Goal: Task Accomplishment & Management: Complete application form

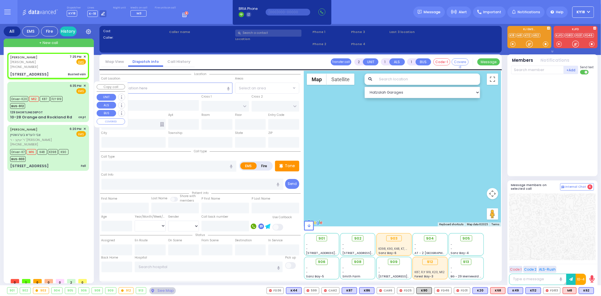
select select
type input "Busted vain"
radio input "true"
type input "[PERSON_NAME]"
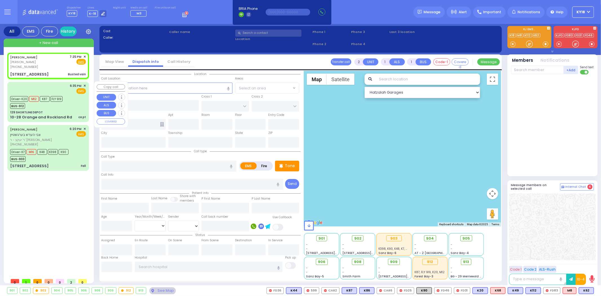
type input "42"
select select "Year"
select select "[DEMOGRAPHIC_DATA]"
type input "19:25"
select select "Hatzalah Garages"
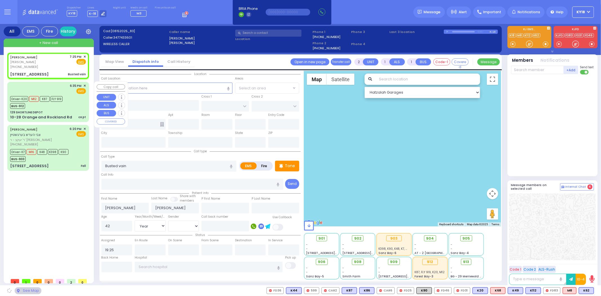
type input "[GEOGRAPHIC_DATA]"
type input "CHUST RD"
type input "[STREET_ADDRESS]"
type input "303"
type input "[PERSON_NAME]"
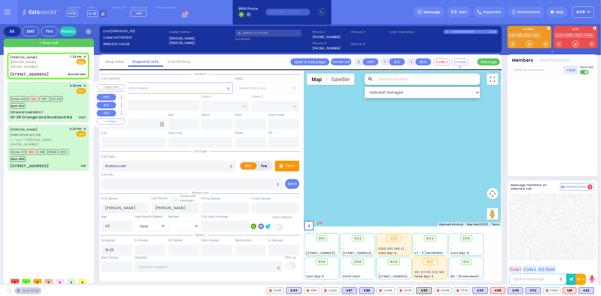
type input "[US_STATE]"
type input "10950"
select select "SECTION 4"
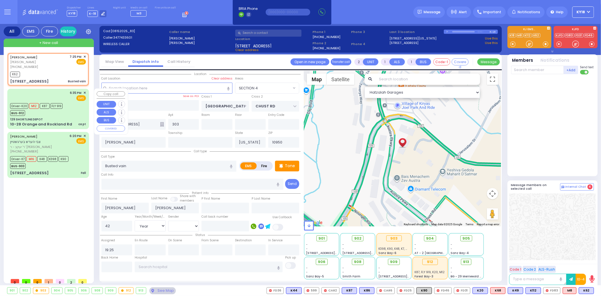
select select
radio input "true"
select select "Year"
select select "[DEMOGRAPHIC_DATA]"
type input "19:27"
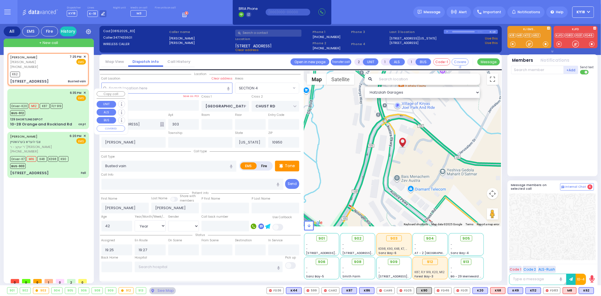
select select "Hatzalah Garages"
select select "SECTION 4"
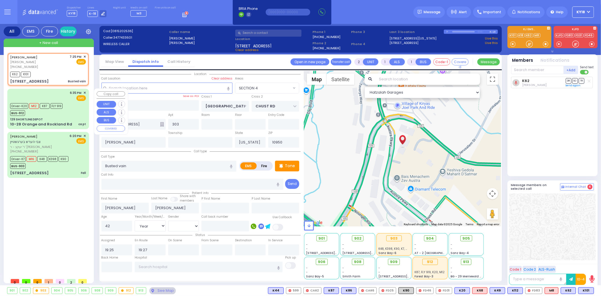
select select
radio input "true"
select select "Year"
select select "[DEMOGRAPHIC_DATA]"
select select "Hatzalah Garages"
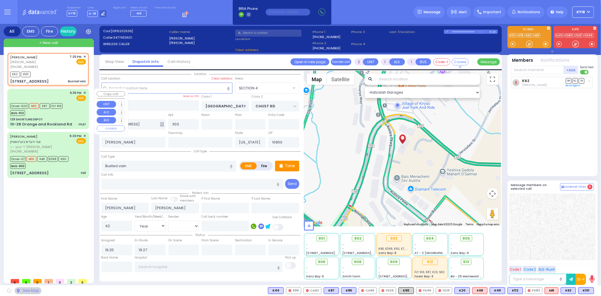
select select "SECTION 4"
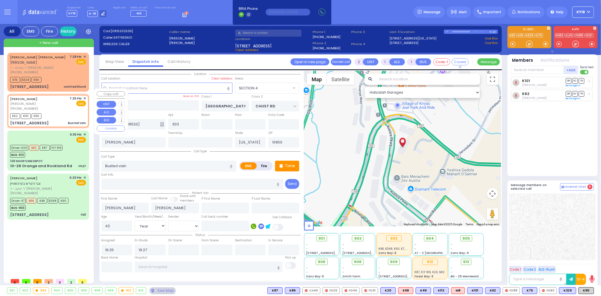
select select
radio input "true"
select select "Year"
select select "[DEMOGRAPHIC_DATA]"
select select "Hatzalah Garages"
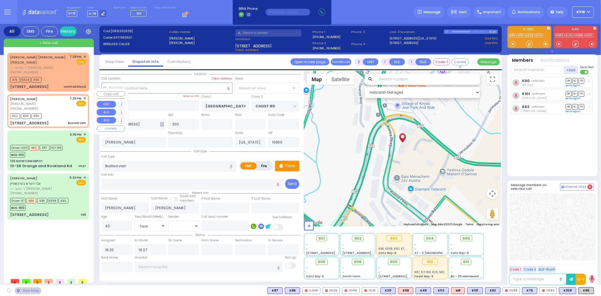
select select "SECTION 4"
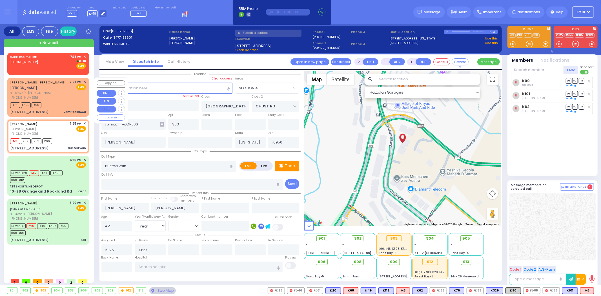
select select
radio input "true"
select select "Year"
select select "[DEMOGRAPHIC_DATA]"
select select "Hatzalah Garages"
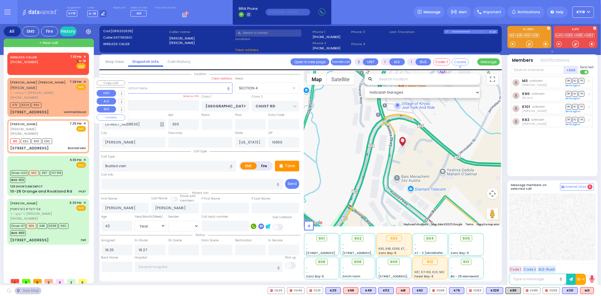
select select "SECTION 4"
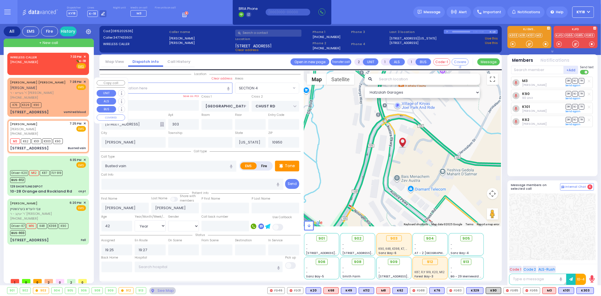
select select
radio input "true"
select select "Year"
select select "[DEMOGRAPHIC_DATA]"
select select "Hatzalah Garages"
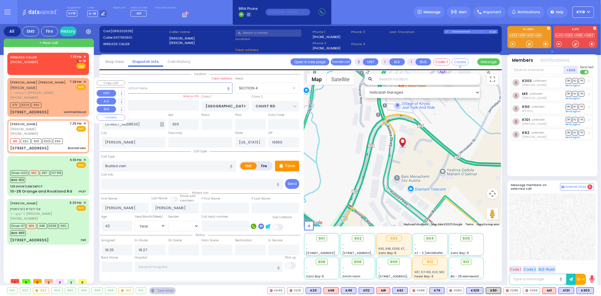
select select "SECTION 4"
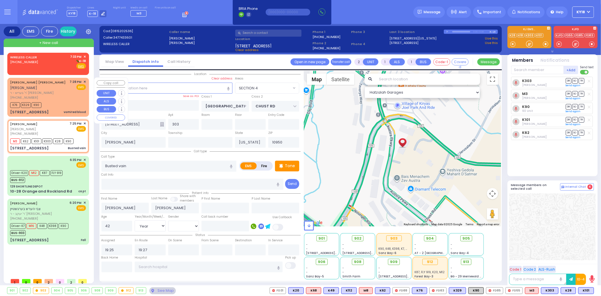
select select
radio input "true"
select select "Year"
select select "[DEMOGRAPHIC_DATA]"
select select "Hatzalah Garages"
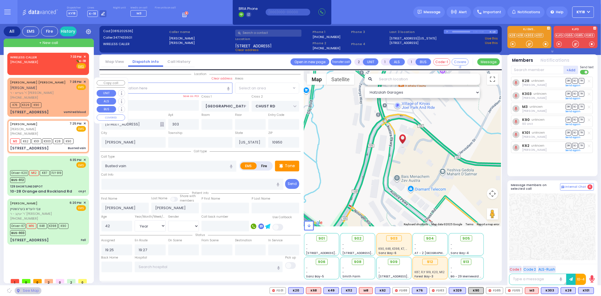
select select "SECTION 4"
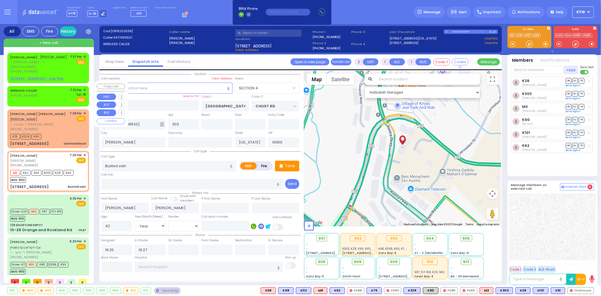
select select
radio input "true"
select select "Year"
select select "[DEMOGRAPHIC_DATA]"
select select "Hatzalah Garages"
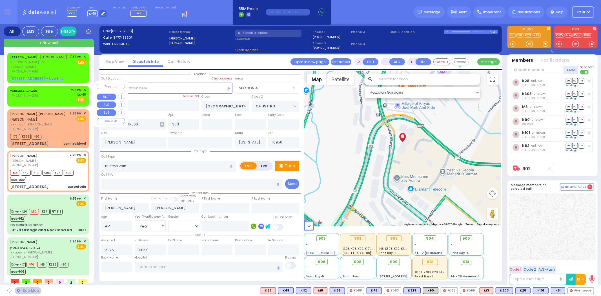
select select "SECTION 4"
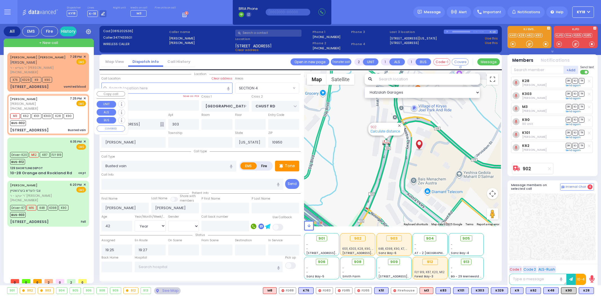
select select "SECTION 4"
select select "Year"
select select "[DEMOGRAPHIC_DATA]"
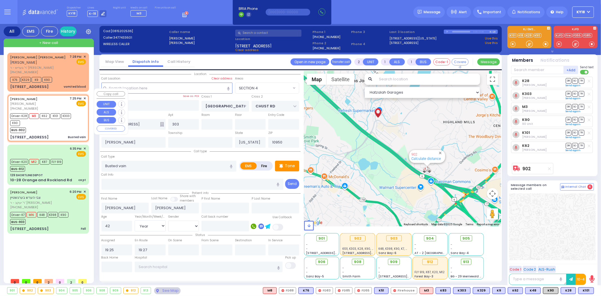
type input "6"
select select
radio input "true"
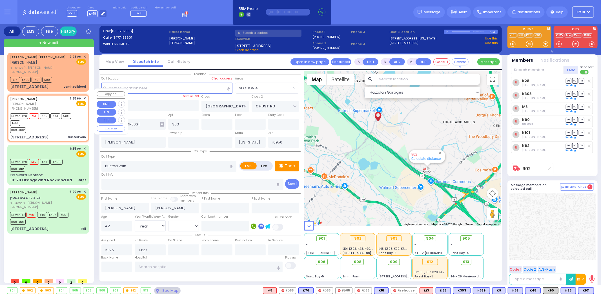
type input "Unknown"
select select "Year"
select select "[DEMOGRAPHIC_DATA]"
select select "Hatzalah Garages"
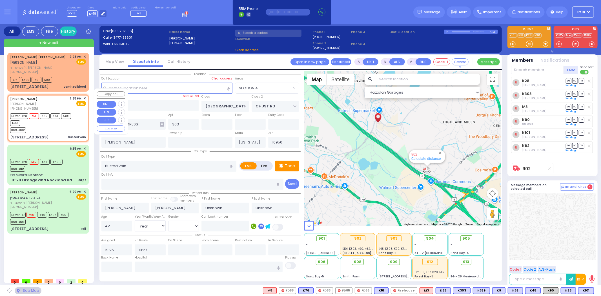
select select "SECTION 4"
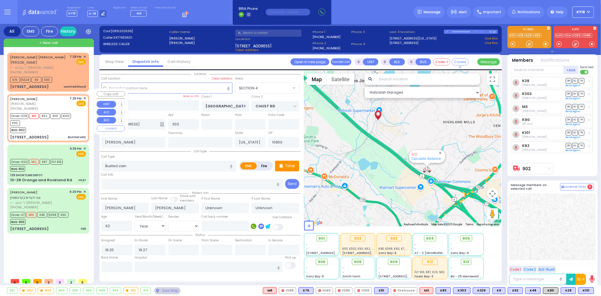
select select
radio input "true"
select select "Year"
select select "[DEMOGRAPHIC_DATA]"
select select "Hatzalah Garages"
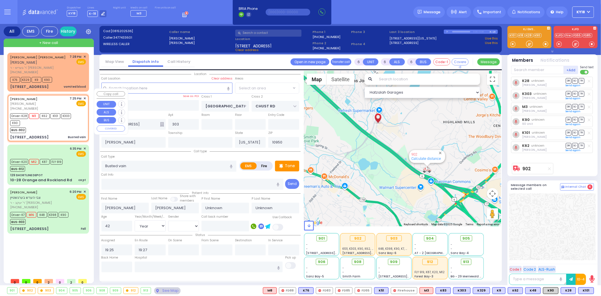
select select "SECTION 4"
select select
radio input "true"
select select "Year"
select select "[DEMOGRAPHIC_DATA]"
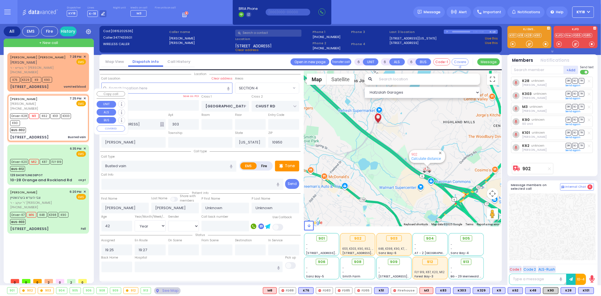
select select "Hatzalah Garages"
select select "SECTION 4"
select select
radio input "true"
select select "Year"
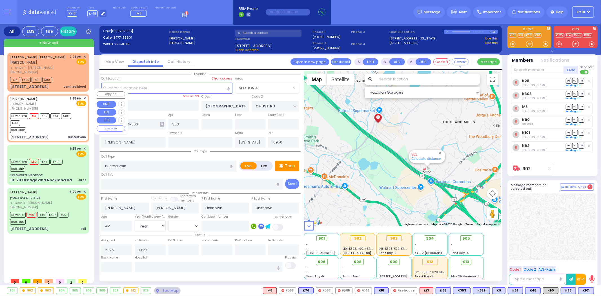
select select "[DEMOGRAPHIC_DATA]"
select select "SECTION 4"
select select "Hatzalah Garages"
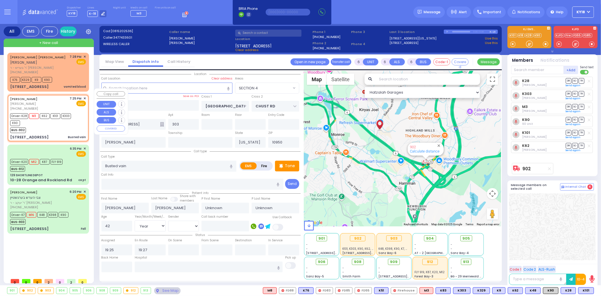
select select
radio input "true"
select select "Year"
select select "[DEMOGRAPHIC_DATA]"
select select "Hatzalah Garages"
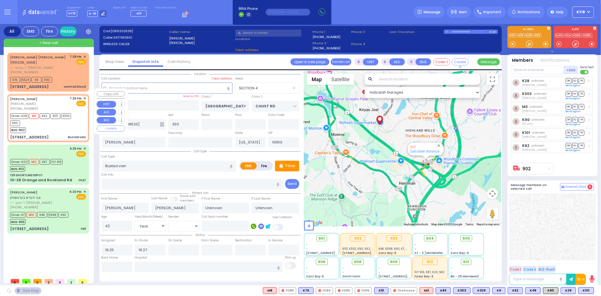
select select "SECTION 4"
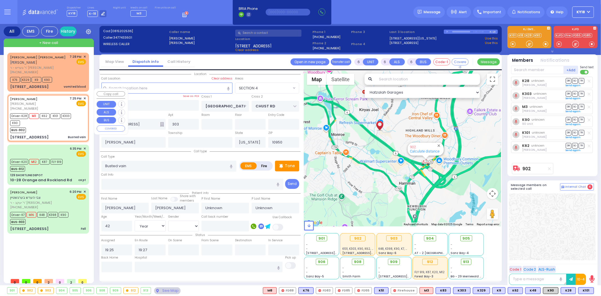
select select
radio input "true"
select select "Year"
select select "[DEMOGRAPHIC_DATA]"
select select "SECTION 4"
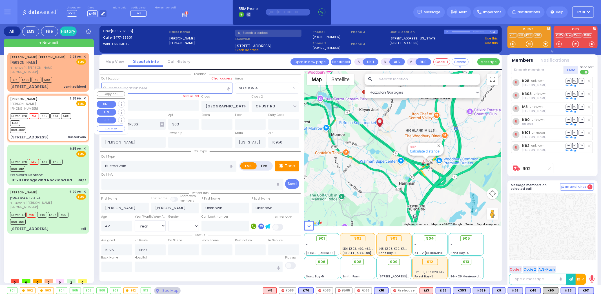
select select "Hatzalah Garages"
select select
radio input "true"
select select "Year"
select select "[DEMOGRAPHIC_DATA]"
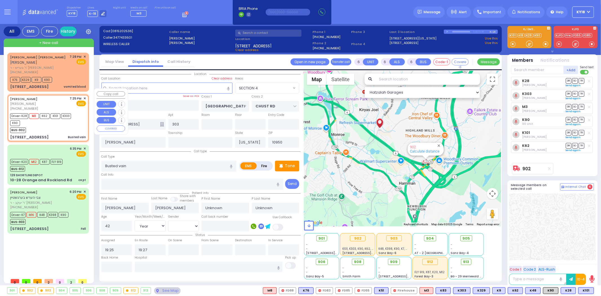
select select "SECTION 4"
select select "Hatzalah Garages"
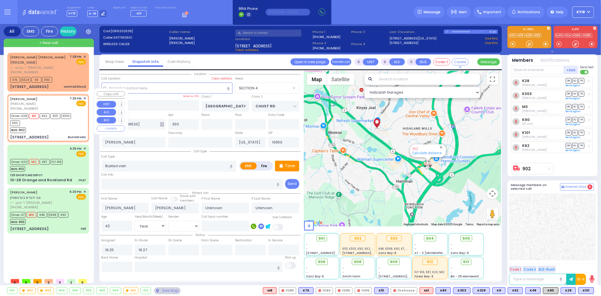
select select
radio input "true"
select select "Year"
select select "[DEMOGRAPHIC_DATA]"
select select "Hatzalah Garages"
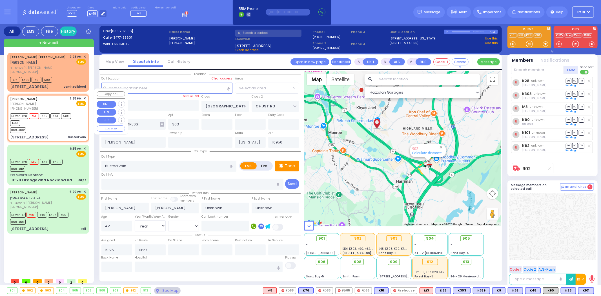
select select "SECTION 4"
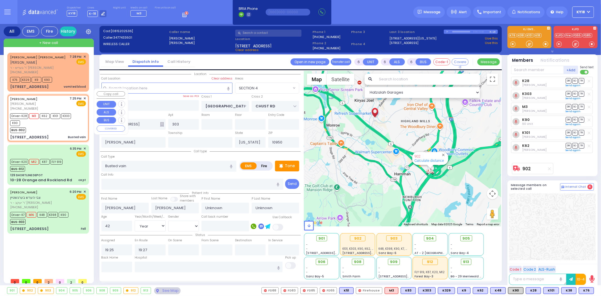
select select
radio input "true"
select select "Year"
select select "[DEMOGRAPHIC_DATA]"
select select "Hatzalah Garages"
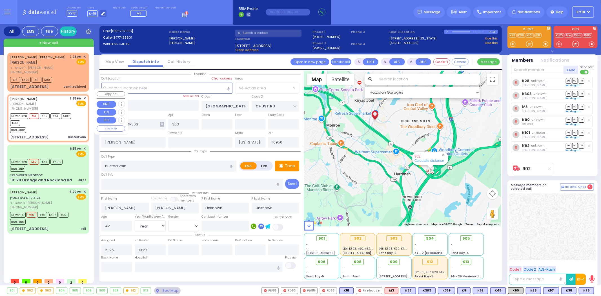
radio input "true"
select select "Year"
select select "[DEMOGRAPHIC_DATA]"
select select
select select "Hatzalah Garages"
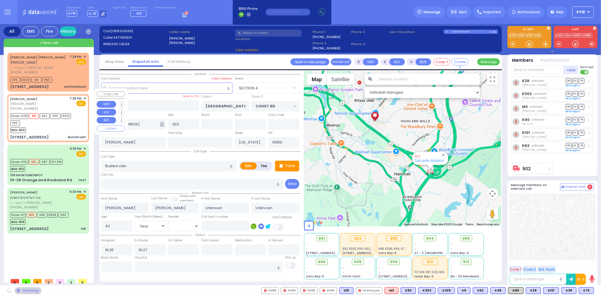
select select "SECTION 4"
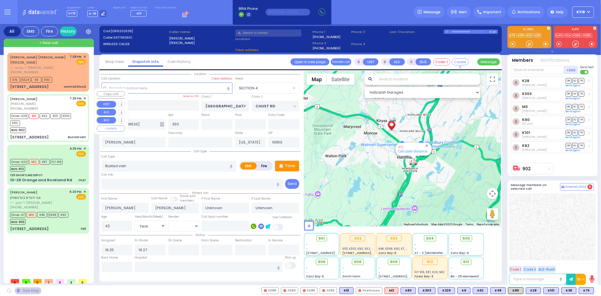
select select
radio input "true"
select select "Year"
select select "[DEMOGRAPHIC_DATA]"
type input "19:32"
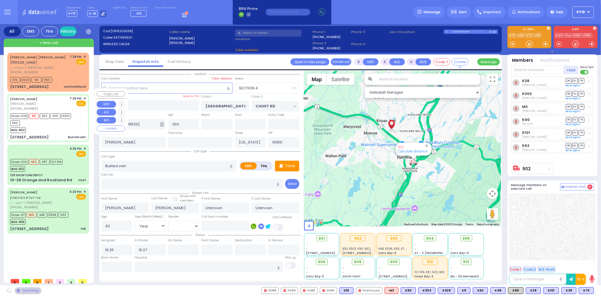
type input "19:41"
type input "20:12"
type input "20:47"
select select "Hatzalah Garages"
select select
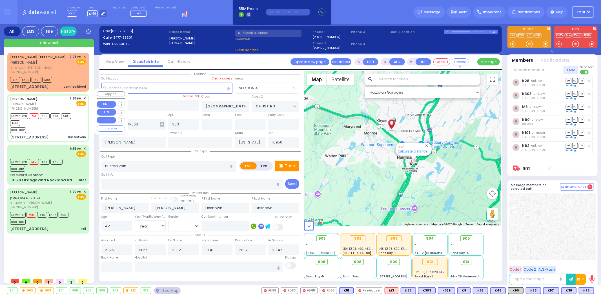
radio input "true"
select select "Year"
select select "[DEMOGRAPHIC_DATA]"
select select "SECTION 4"
select select "Hatzalah Garages"
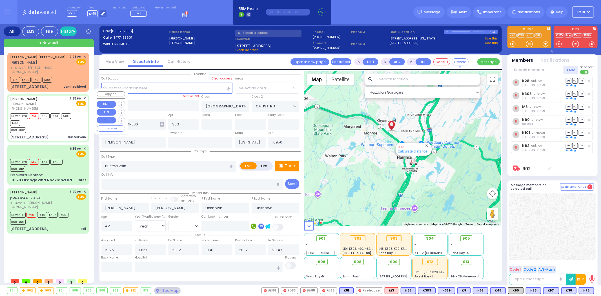
select select "SECTION 4"
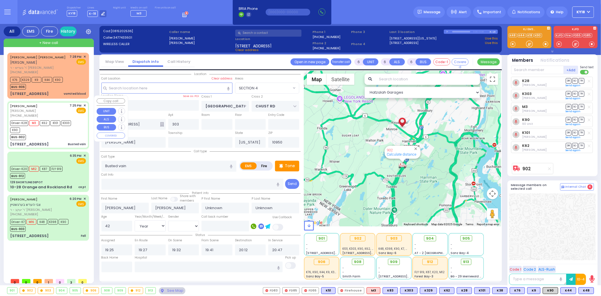
select select
radio input "true"
type input "Chana"
type input "[PERSON_NAME]"
type input "43"
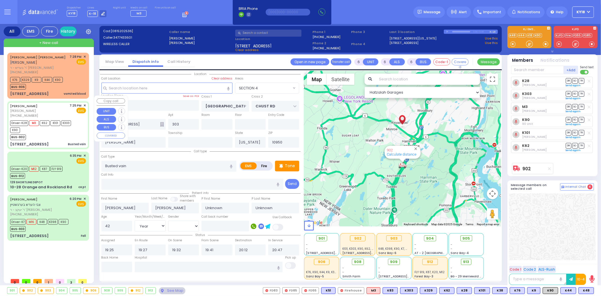
select select "Year"
select select "[DEMOGRAPHIC_DATA]"
select select "Hatzalah Garages"
radio input "true"
select select "Year"
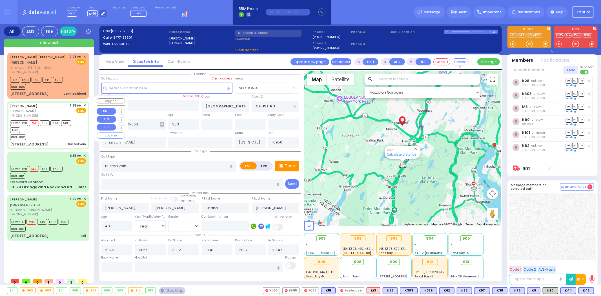
select select "[DEMOGRAPHIC_DATA]"
select select
select select "Hatzalah Garages"
select select "SECTION 4"
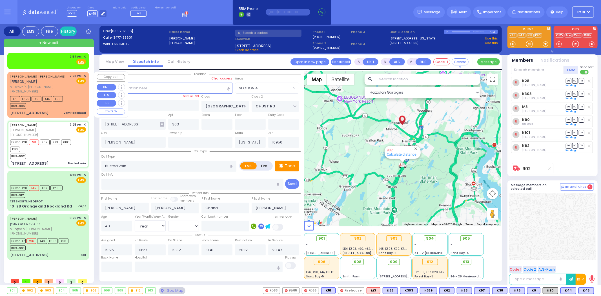
select select
radio input "true"
select select "Year"
select select "[DEMOGRAPHIC_DATA]"
select select "Hatzalah Garages"
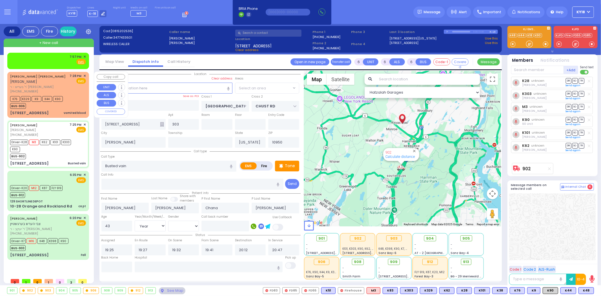
select select "SECTION 4"
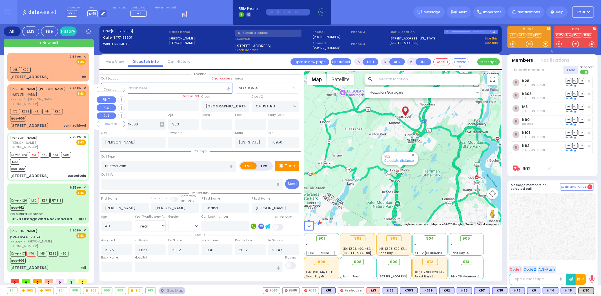
select select
radio input "true"
select select "Year"
select select "[DEMOGRAPHIC_DATA]"
type input "[GEOGRAPHIC_DATA] [STREET_ADDRESS][GEOGRAPHIC_DATA] Suffern"
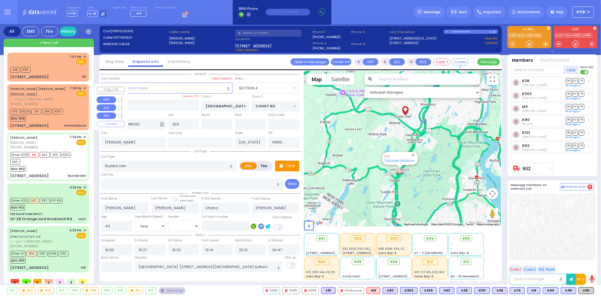
select select "Hatzalah Garages"
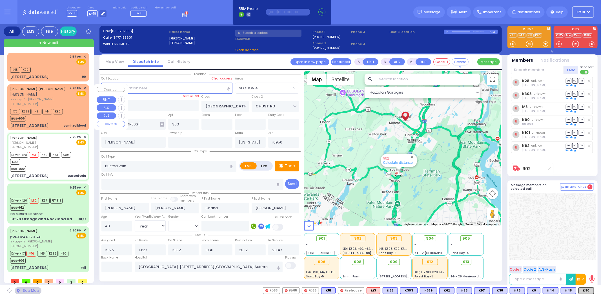
select select "SECTION 4"
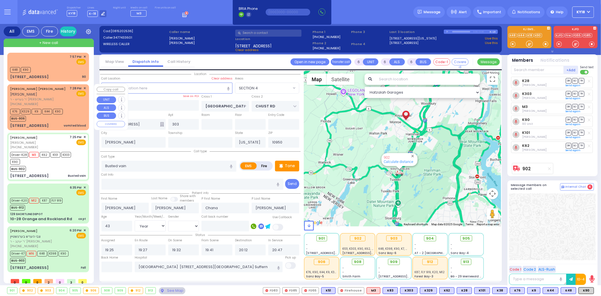
select select
radio input "true"
select select "Year"
select select "[DEMOGRAPHIC_DATA]"
select select "Hatzalah Garages"
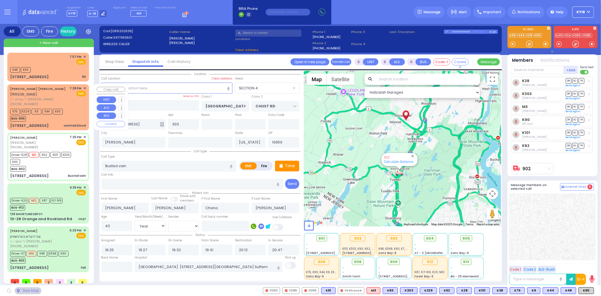
select select "SECTION 4"
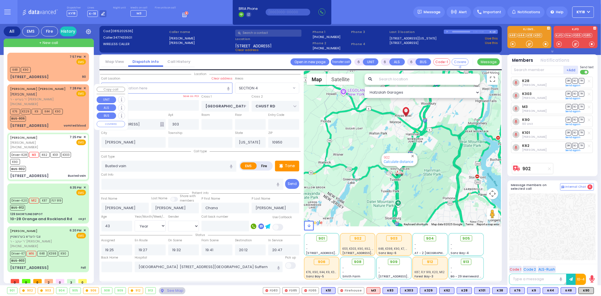
select select
radio input "true"
select select "Year"
select select "[DEMOGRAPHIC_DATA]"
select select "SECTION 4"
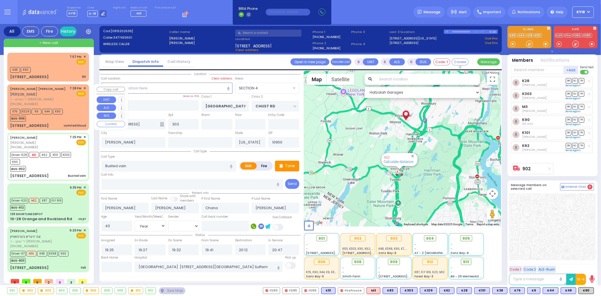
select select "Hatzalah Garages"
select select
radio input "true"
select select "Year"
select select "[DEMOGRAPHIC_DATA]"
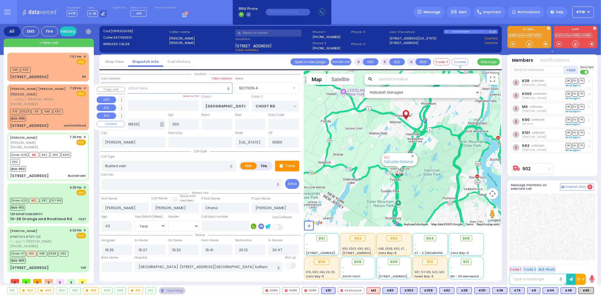
select select "Hatzalah Garages"
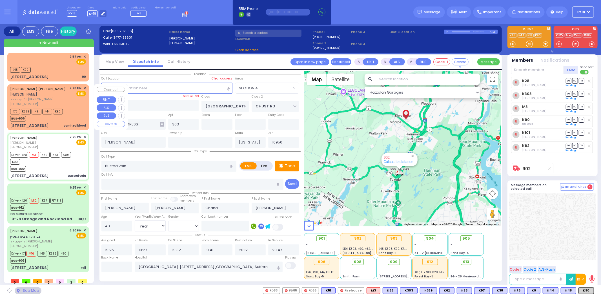
select select "SECTION 4"
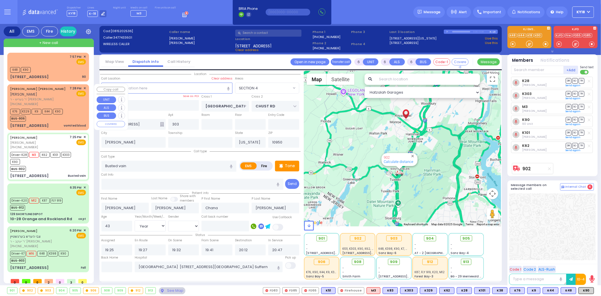
select select
radio input "true"
select select "Year"
select select "[DEMOGRAPHIC_DATA]"
select select "Hatzalah Garages"
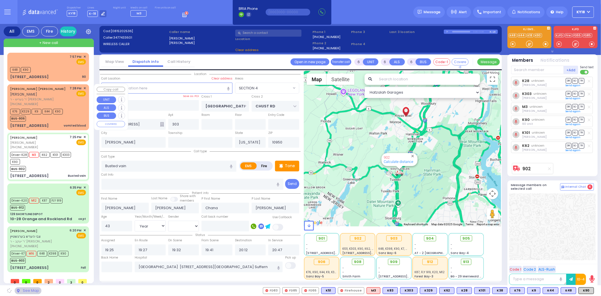
select select "SECTION 4"
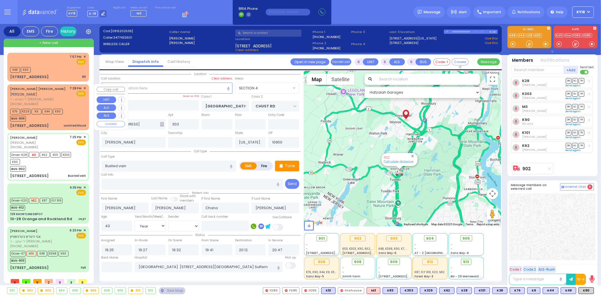
select select
radio input "true"
select select "Year"
select select "[DEMOGRAPHIC_DATA]"
select select "SECTION 4"
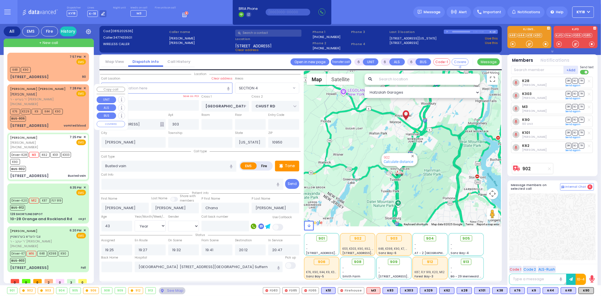
select select "Hatzalah Garages"
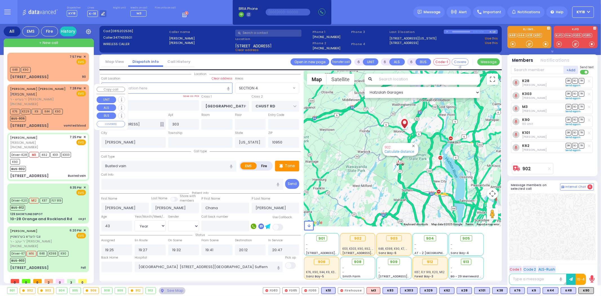
select select
radio input "true"
select select "Year"
select select "[DEMOGRAPHIC_DATA]"
select select "Hatzalah Garages"
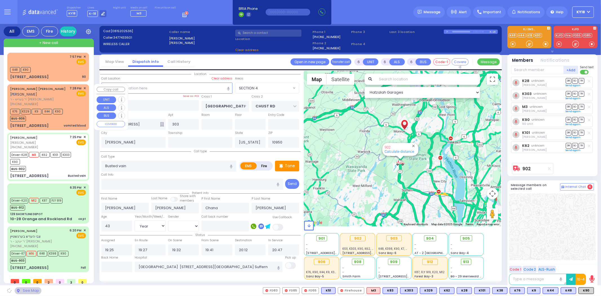
select select "SECTION 4"
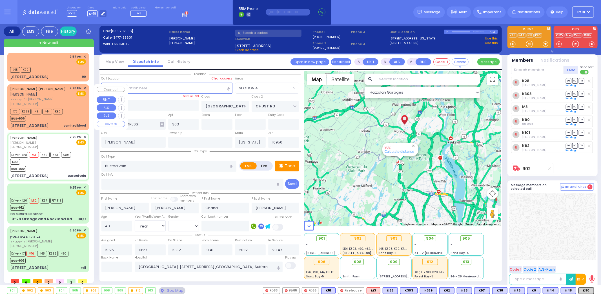
select select
radio input "true"
select select "Year"
select select "[DEMOGRAPHIC_DATA]"
select select "Hatzalah Garages"
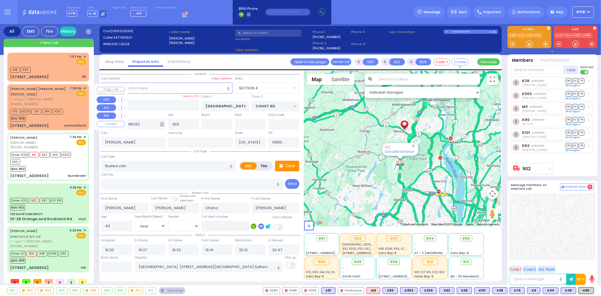
select select "SECTION 4"
select select
radio input "true"
select select "Year"
select select "[DEMOGRAPHIC_DATA]"
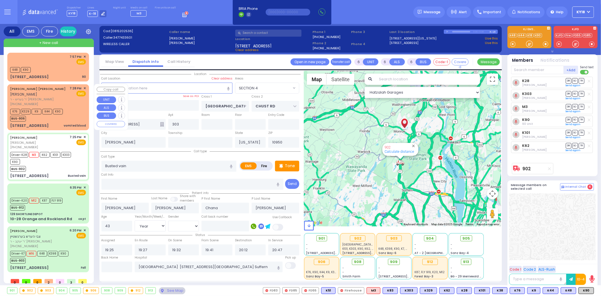
select select "Hatzalah Garages"
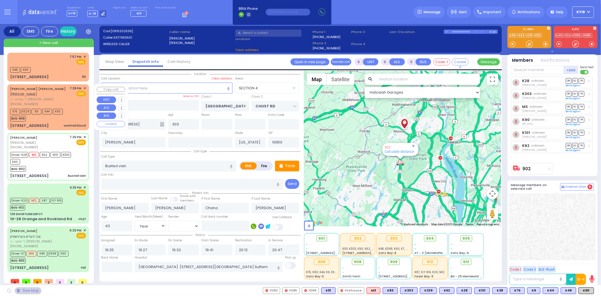
select select "SECTION 4"
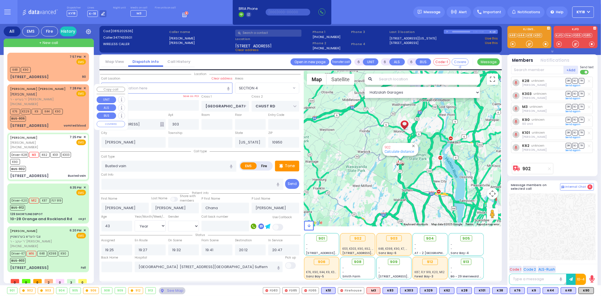
select select
radio input "true"
select select "Year"
select select "[DEMOGRAPHIC_DATA]"
select select "SECTION 4"
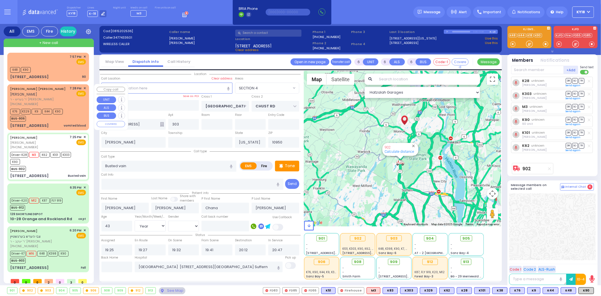
select select "Hatzalah Garages"
select select
radio input "true"
select select "Year"
select select "[DEMOGRAPHIC_DATA]"
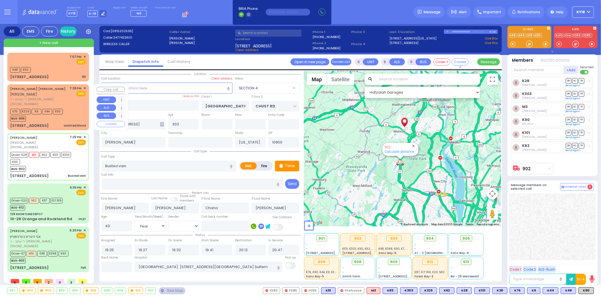
select select "Hatzalah Garages"
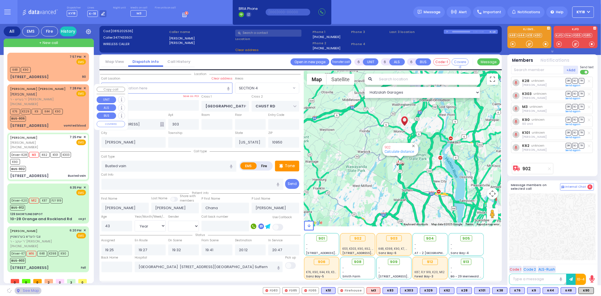
select select "SECTION 4"
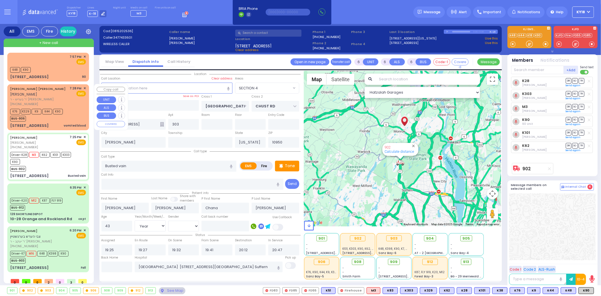
select select
radio input "true"
select select "Year"
select select "[DEMOGRAPHIC_DATA]"
select select "Hatzalah Garages"
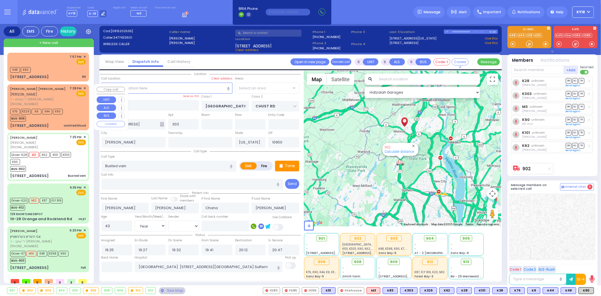
select select "SECTION 4"
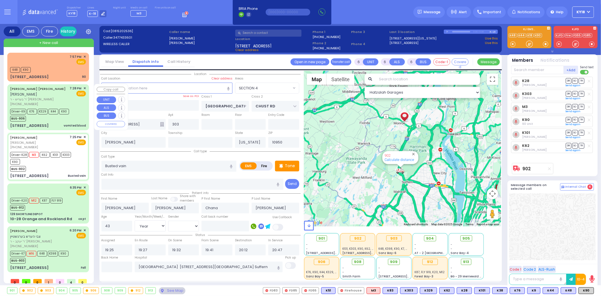
select select
radio input "true"
select select "Year"
select select "[DEMOGRAPHIC_DATA]"
select select "Hatzalah Garages"
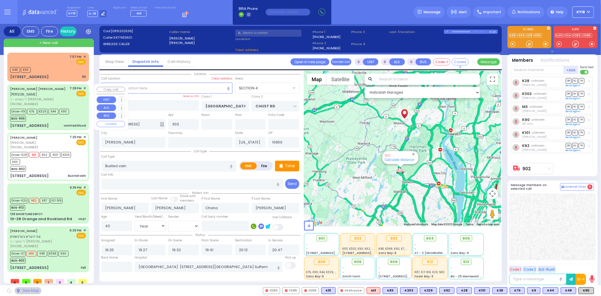
select select "SECTION 4"
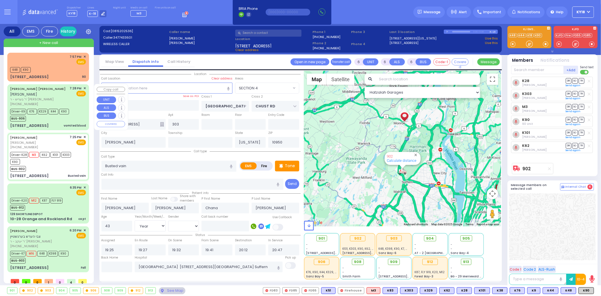
select select
radio input "true"
select select "Year"
select select "[DEMOGRAPHIC_DATA]"
select select "Hatzalah Garages"
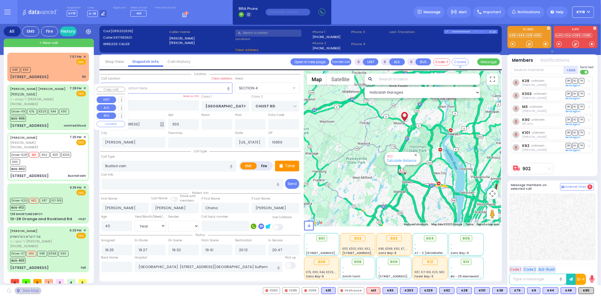
select select "SECTION 4"
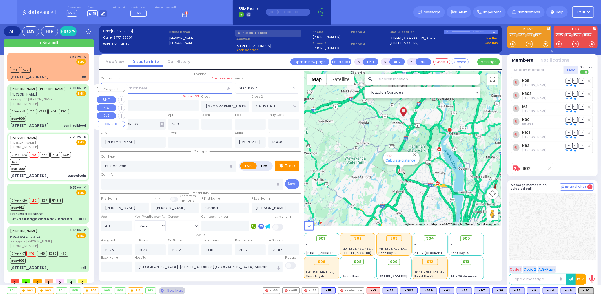
select select
radio input "true"
select select "Year"
select select "[DEMOGRAPHIC_DATA]"
select select "Hatzalah Garages"
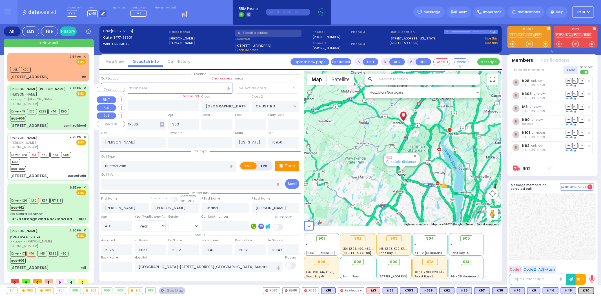
select select "SECTION 4"
select select
radio input "true"
select select "Year"
select select "[DEMOGRAPHIC_DATA]"
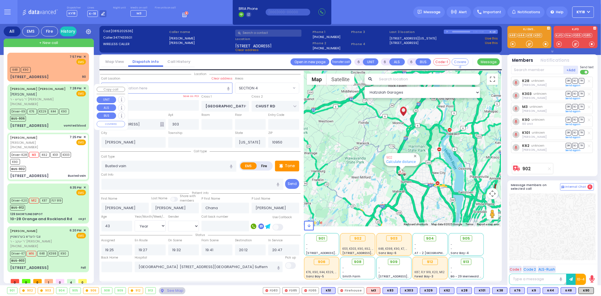
select select "SECTION 4"
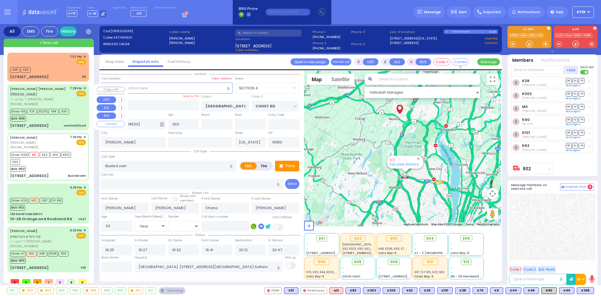
select select "SECTION 4"
select select "Year"
select select "[DEMOGRAPHIC_DATA]"
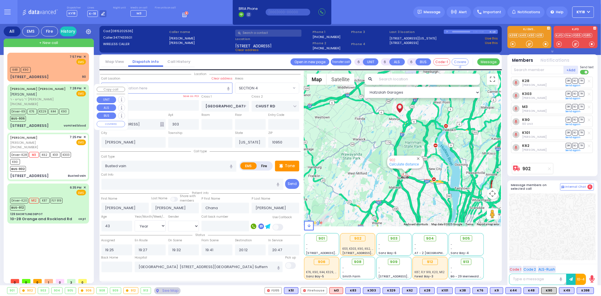
select select
radio input "true"
select select "Year"
select select "[DEMOGRAPHIC_DATA]"
select select "Hatzalah Garages"
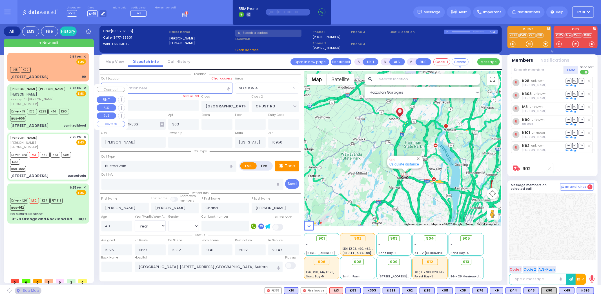
select select "SECTION 4"
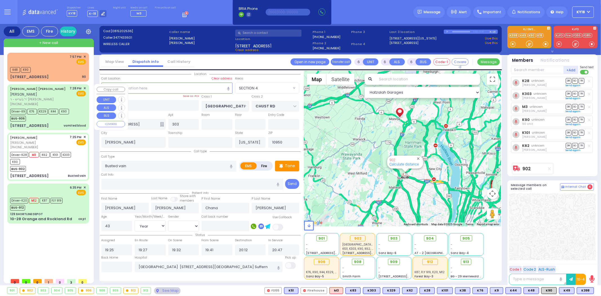
select select
radio input "true"
select select "Year"
select select "[DEMOGRAPHIC_DATA]"
select select "Hatzalah Garages"
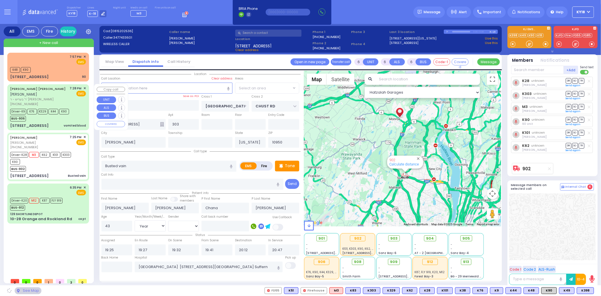
select select "SECTION 4"
select select
radio input "true"
select select "Year"
select select "[DEMOGRAPHIC_DATA]"
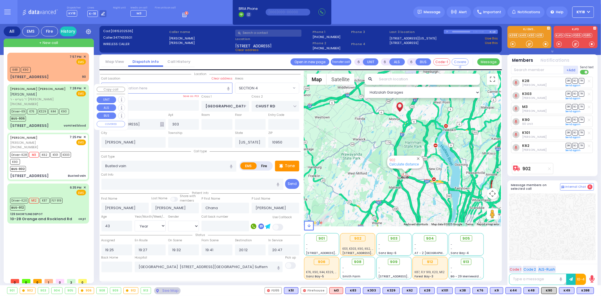
select select "Hatzalah Garages"
select select "SECTION 4"
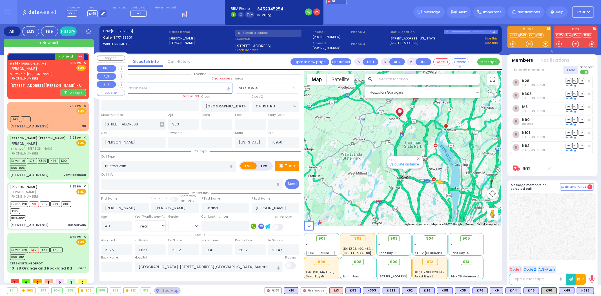
select select
radio input "true"
select select "Year"
select select "[DEMOGRAPHIC_DATA]"
select select "SECTION 4"
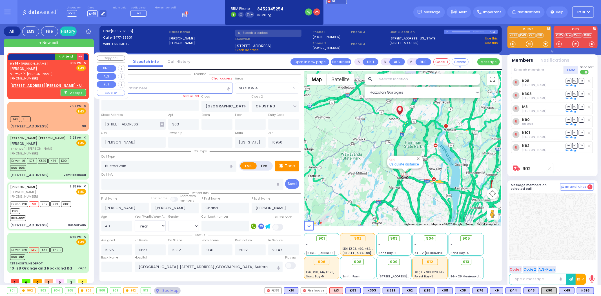
select select "Hatzalah Garages"
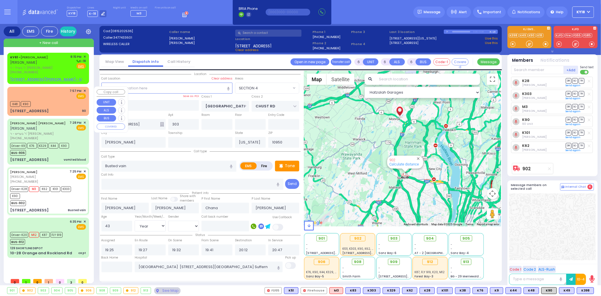
select select
radio input "true"
select select "Year"
select select "[DEMOGRAPHIC_DATA]"
select select "Hatzalah Garages"
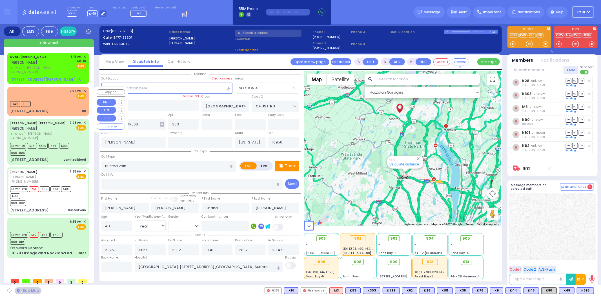
select select "SECTION 4"
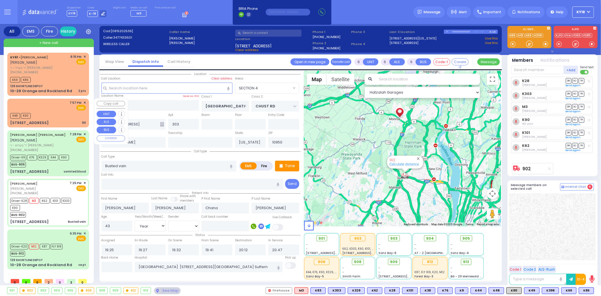
select select
radio input "true"
select select "Year"
select select "[DEMOGRAPHIC_DATA]"
select select "Hatzalah Garages"
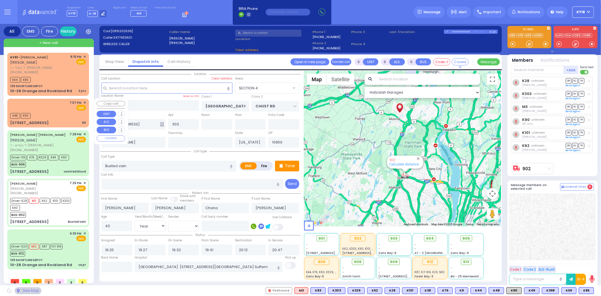
radio input "true"
select select "Year"
select select "[DEMOGRAPHIC_DATA]"
select select "SECTION 4"
select select "Hatzalah Garages"
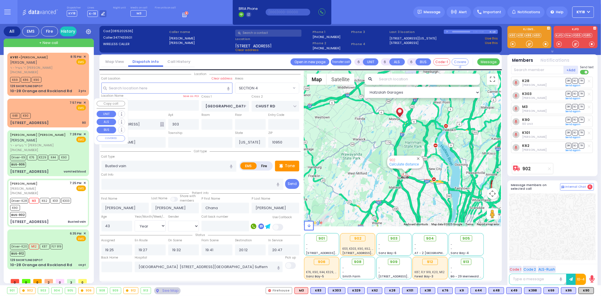
select select
radio input "true"
select select "Year"
select select "[DEMOGRAPHIC_DATA]"
select select "Hatzalah Garages"
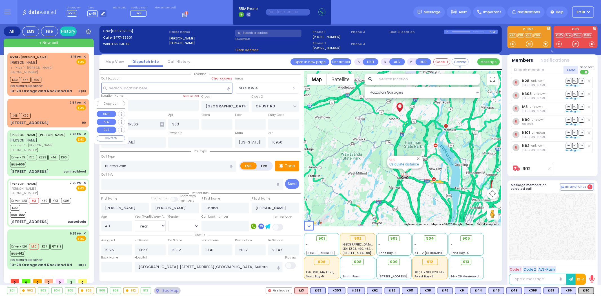
select select "SECTION 4"
select select
radio input "true"
select select "Year"
select select "[DEMOGRAPHIC_DATA]"
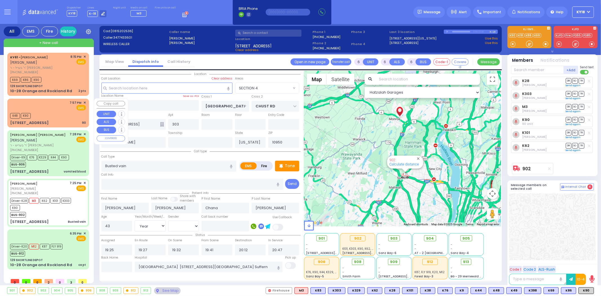
select select "Hatzalah Garages"
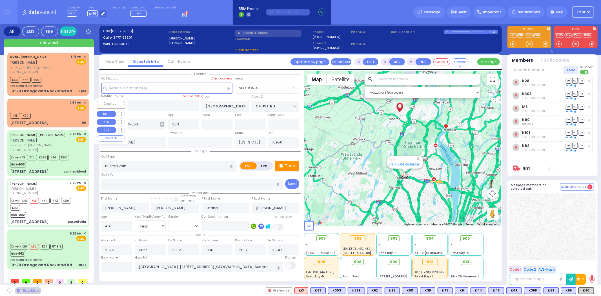
select select "SECTION 4"
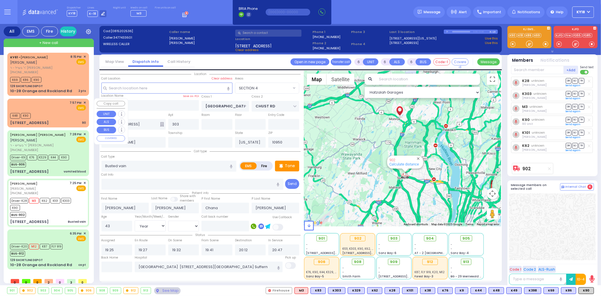
select select
radio input "true"
select select "Year"
select select "[DEMOGRAPHIC_DATA]"
select select "Hatzalah Garages"
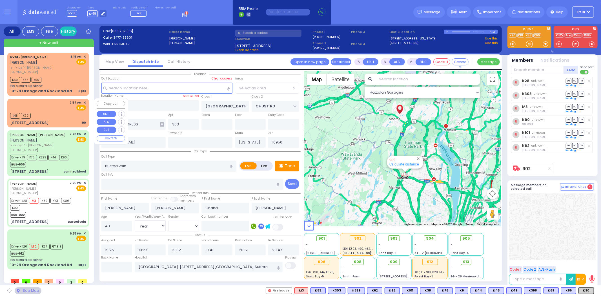
select select "SECTION 4"
select select
radio input "true"
select select "Year"
select select "[DEMOGRAPHIC_DATA]"
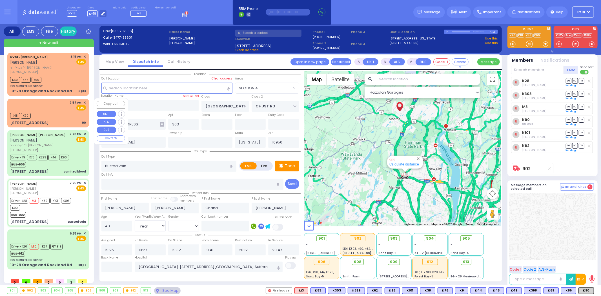
select select "Hatzalah Garages"
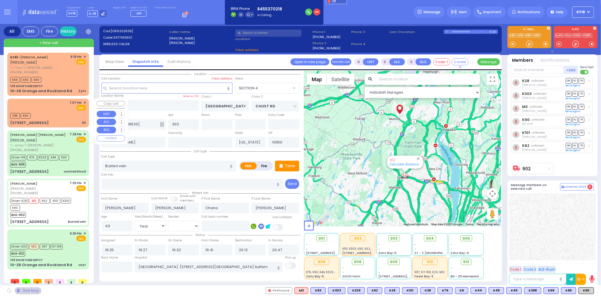
select select "SECTION 4"
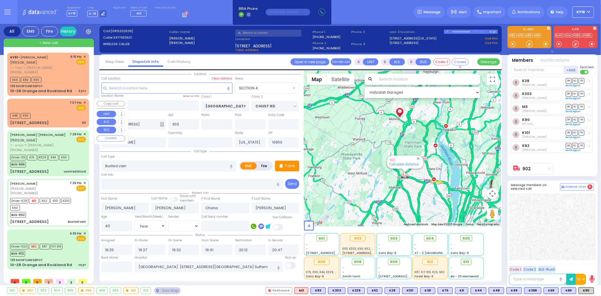
select select
radio input "true"
select select "Year"
select select "[DEMOGRAPHIC_DATA]"
select select "Hatzalah Garages"
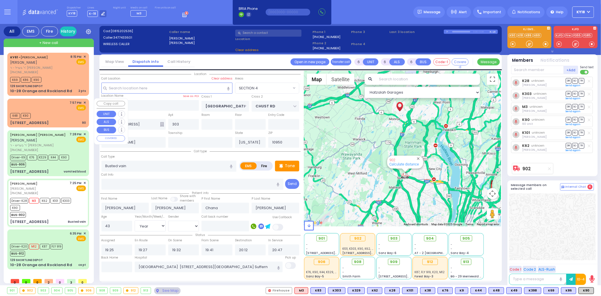
select select "SECTION 4"
select select
radio input "true"
select select "Year"
select select "[DEMOGRAPHIC_DATA]"
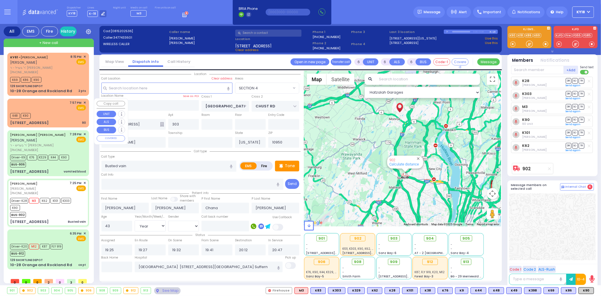
select select "Hatzalah Garages"
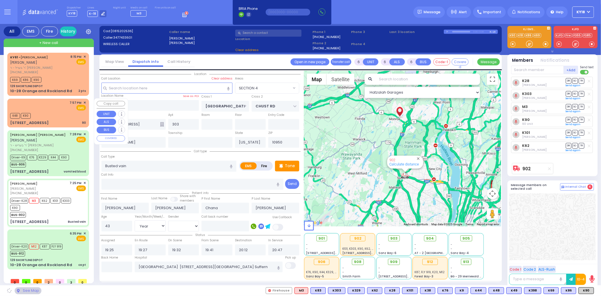
select select "SECTION 4"
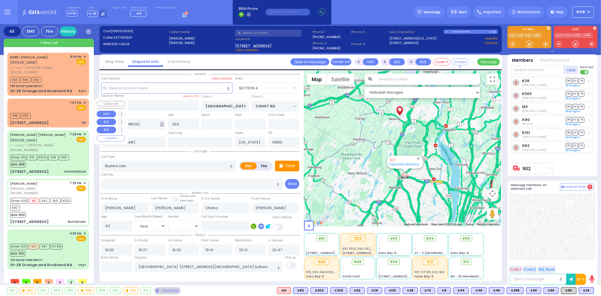
select select
radio input "true"
select select "Year"
select select "[DEMOGRAPHIC_DATA]"
select select "Hatzalah Garages"
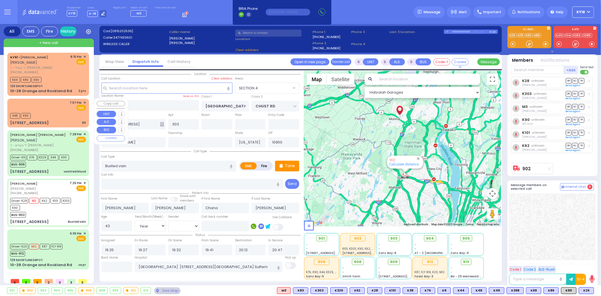
select select "SECTION 4"
select select
radio input "true"
select select "Year"
select select "[DEMOGRAPHIC_DATA]"
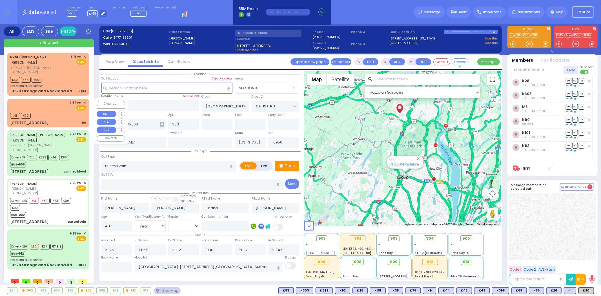
select select "Hatzalah Garages"
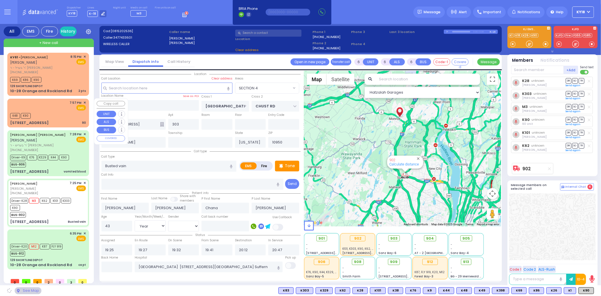
select select "SECTION 4"
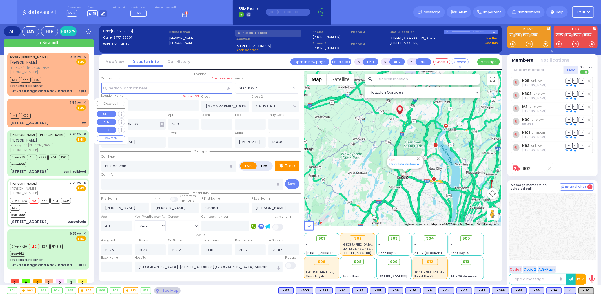
select select
radio input "true"
select select "Year"
select select "[DEMOGRAPHIC_DATA]"
select select "Hatzalah Garages"
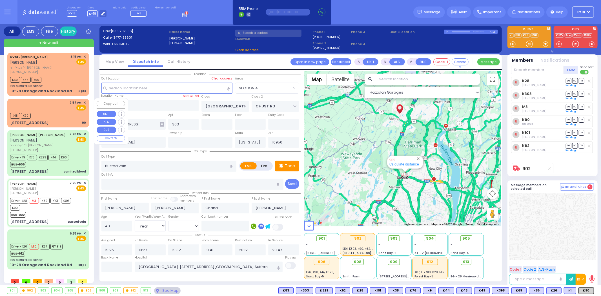
select select "SECTION 4"
select select
radio input "true"
select select "Year"
select select "[DEMOGRAPHIC_DATA]"
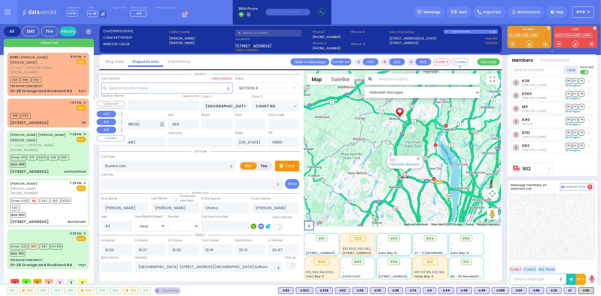
select select "Hatzalah Garages"
select select "SECTION 4"
select select
radio input "true"
select select "Year"
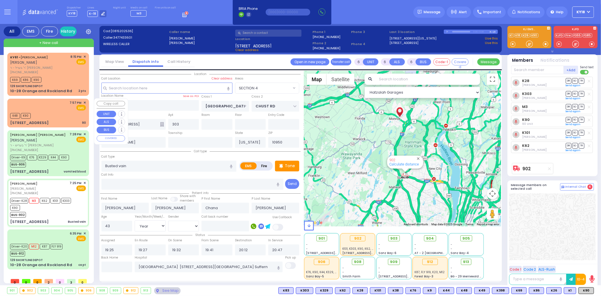
select select "[DEMOGRAPHIC_DATA]"
select select "Hatzalah Garages"
select select "SECTION 4"
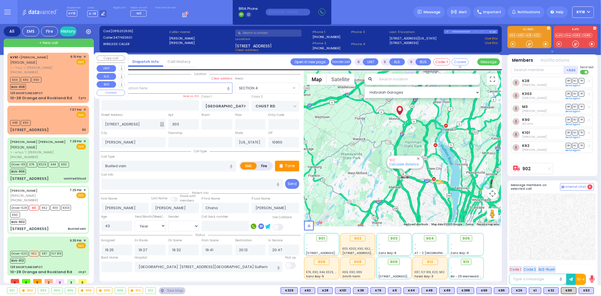
select select
radio input "true"
select select "Year"
select select "[DEMOGRAPHIC_DATA]"
select select "Hatzalah Garages"
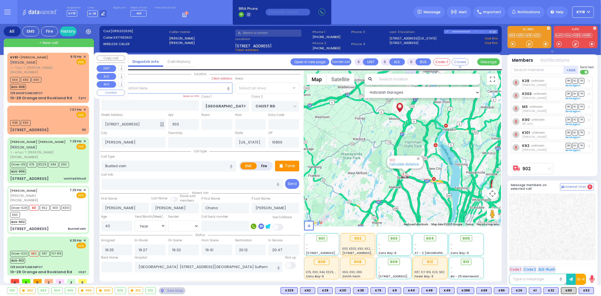
radio input "true"
select select "Year"
select select "[DEMOGRAPHIC_DATA]"
select select "SECTION 4"
select select "Hatzalah Garages"
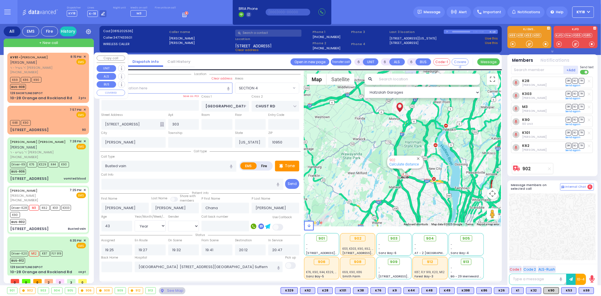
select select
radio input "true"
select select "Year"
select select "[DEMOGRAPHIC_DATA]"
select select "Hatzalah Garages"
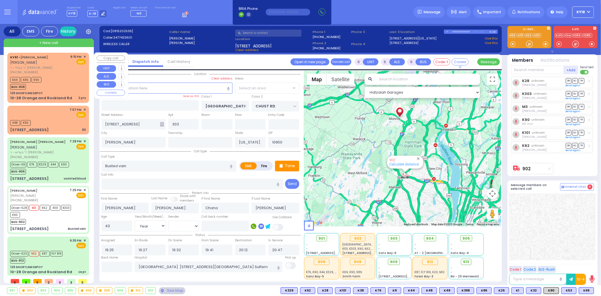
select select "SECTION 4"
select select
radio input "true"
select select "Year"
select select "[DEMOGRAPHIC_DATA]"
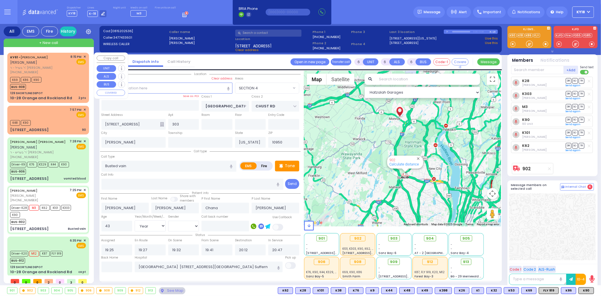
select select "Hatzalah Garages"
select select "SECTION 4"
select select
radio input "true"
select select "Year"
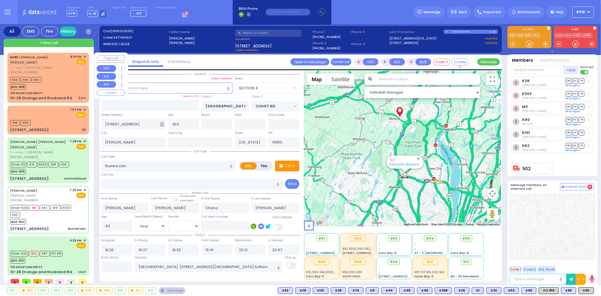
select select "[DEMOGRAPHIC_DATA]"
select select "Hatzalah Garages"
select select "SECTION 4"
select select
radio input "true"
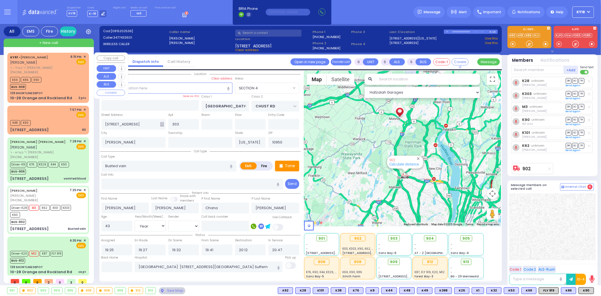
select select "Year"
select select "[DEMOGRAPHIC_DATA]"
select select "Hatzalah Garages"
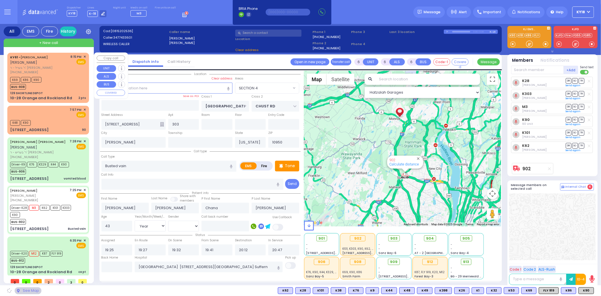
select select "SECTION 4"
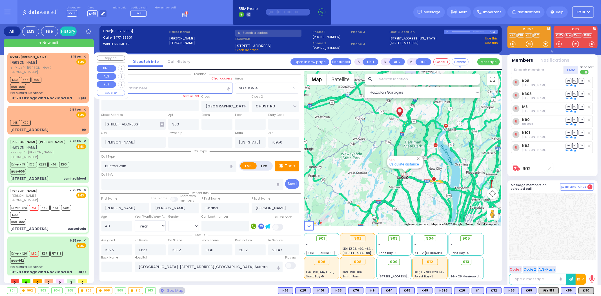
select select
radio input "true"
select select "Year"
select select "[DEMOGRAPHIC_DATA]"
select select "Hatzalah Garages"
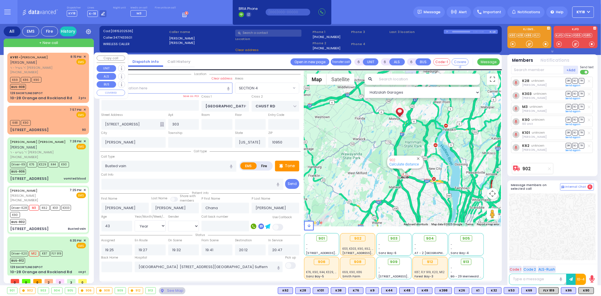
select select "SECTION 4"
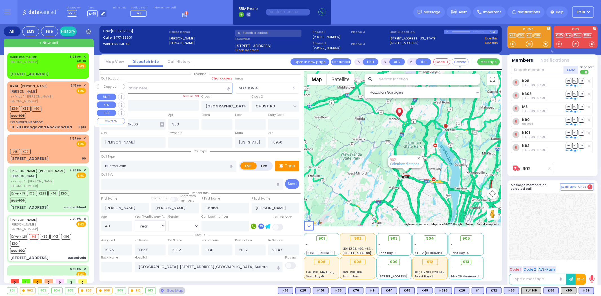
select select
radio input "true"
select select "Year"
select select "[DEMOGRAPHIC_DATA]"
select select "Hatzalah Garages"
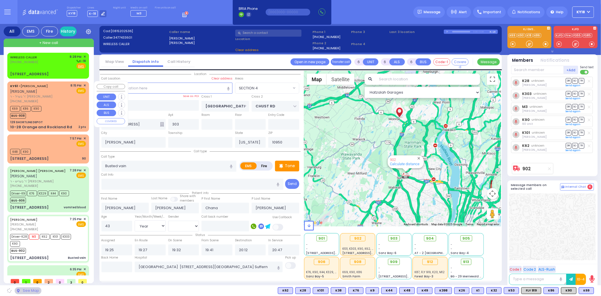
radio input "true"
select select "Year"
select select "[DEMOGRAPHIC_DATA]"
select select "SECTION 4"
select select "Hatzalah Garages"
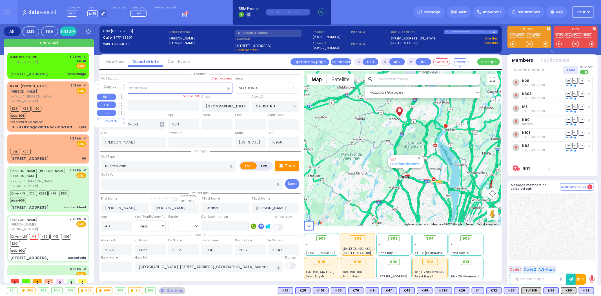
select select
radio input "true"
select select "Year"
select select "[DEMOGRAPHIC_DATA]"
select select "Hatzalah Garages"
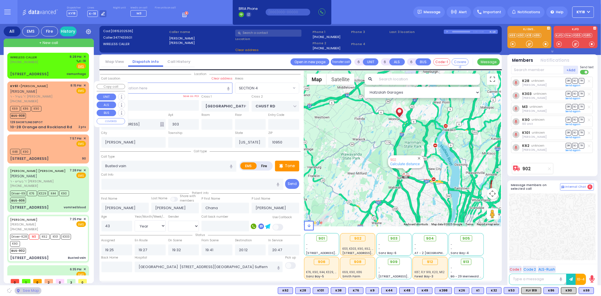
select select "SECTION 4"
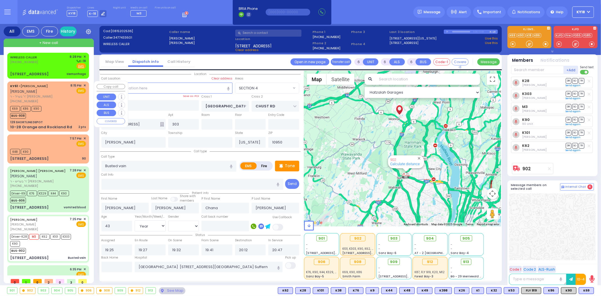
select select
radio input "true"
select select "Year"
select select "[DEMOGRAPHIC_DATA]"
select select "Hatzalah Garages"
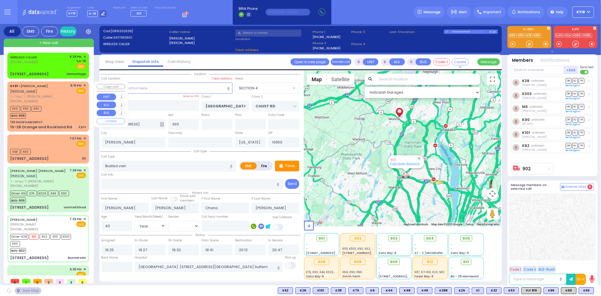
select select "SECTION 4"
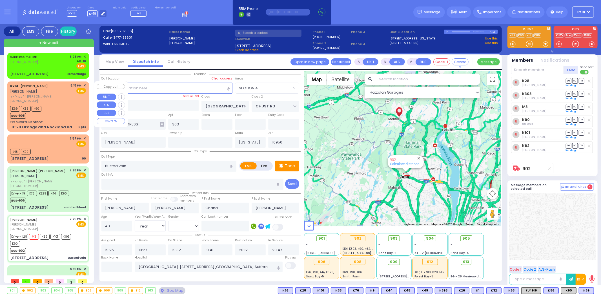
select select
radio input "true"
select select "Year"
select select "[DEMOGRAPHIC_DATA]"
select select "Hatzalah Garages"
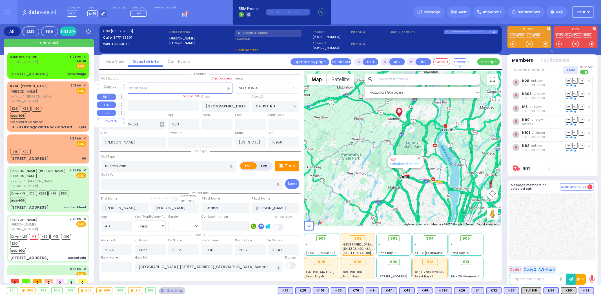
select select "SECTION 4"
select select
radio input "true"
select select "Year"
select select "[DEMOGRAPHIC_DATA]"
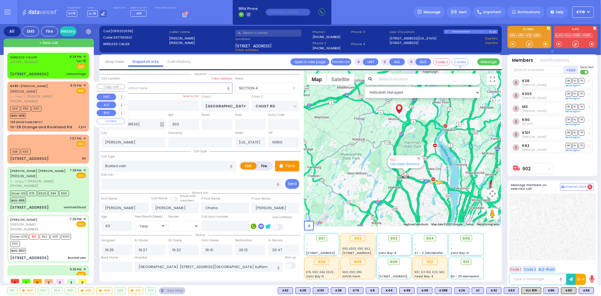
select select "Hatzalah Garages"
select select "SECTION 4"
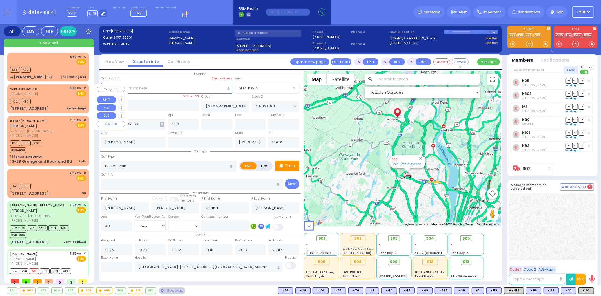
select select
radio input "true"
select select "Year"
select select "[DEMOGRAPHIC_DATA]"
select select "SECTION 4"
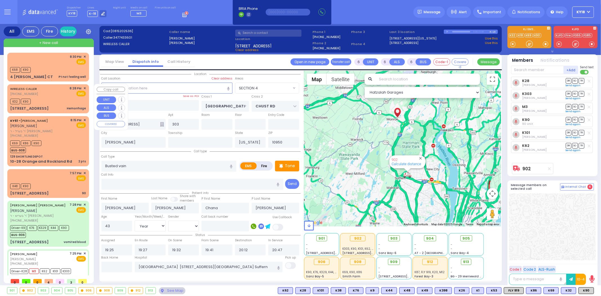
select select "Hatzalah Garages"
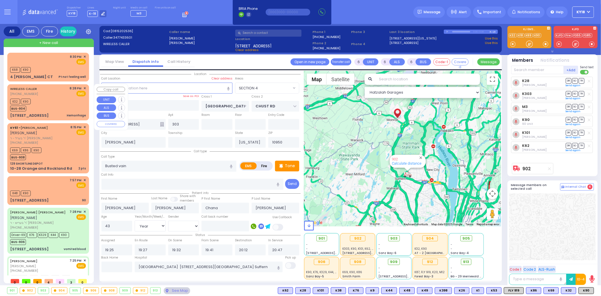
select select
radio input "true"
select select "Year"
select select "[DEMOGRAPHIC_DATA]"
select select "SECTION 4"
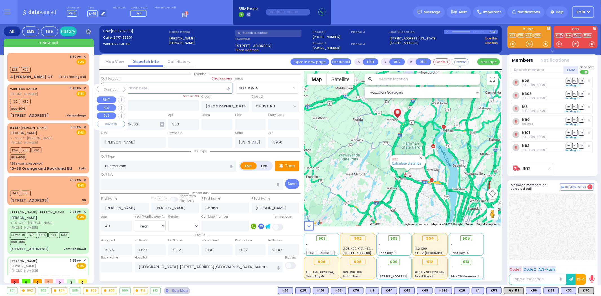
select select "Hatzalah Garages"
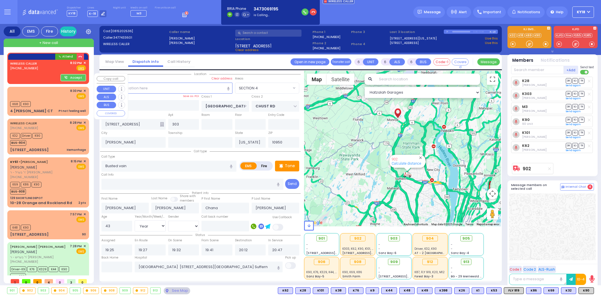
select select "SECTION 4"
select select "Year"
select select "[DEMOGRAPHIC_DATA]"
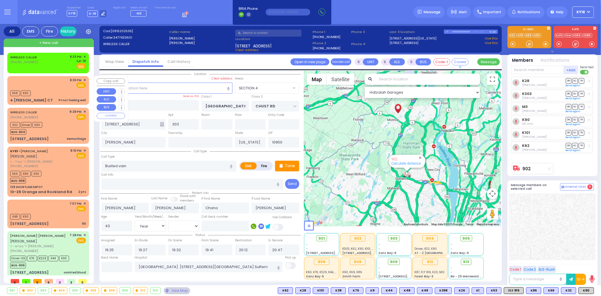
select select
radio input "true"
select select "Year"
select select "[DEMOGRAPHIC_DATA]"
select select "Hatzalah Garages"
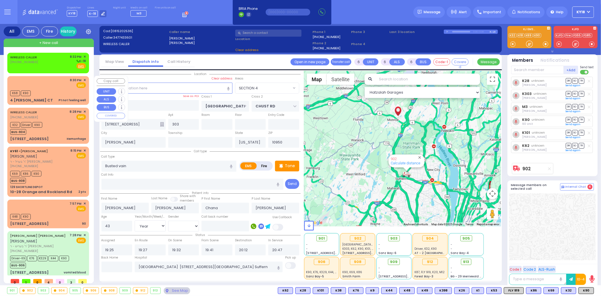
radio input "true"
select select "Year"
select select "[DEMOGRAPHIC_DATA]"
select select
select select "Hatzalah Garages"
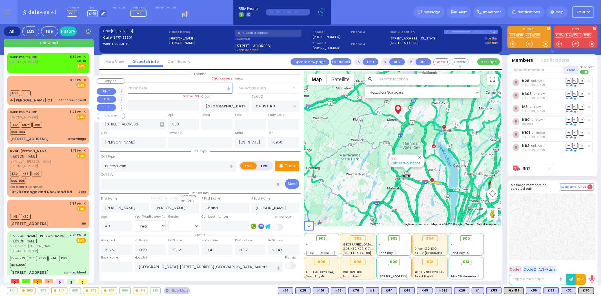
select select "SECTION 4"
select select
radio input "true"
select select "Year"
select select "[DEMOGRAPHIC_DATA]"
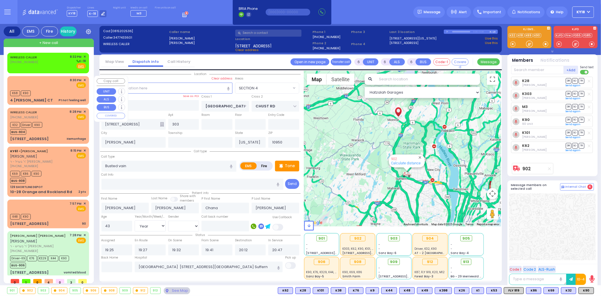
select select "SECTION 4"
select select "Hatzalah Garages"
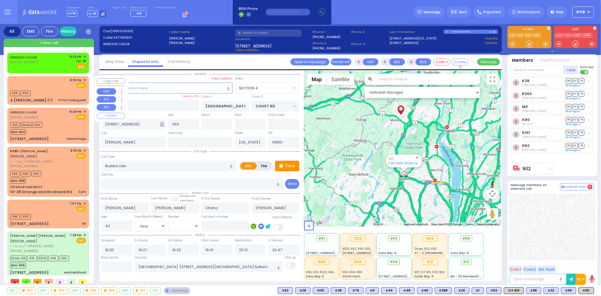
select select
radio input "true"
select select "Year"
select select "[DEMOGRAPHIC_DATA]"
select select "Hatzalah Garages"
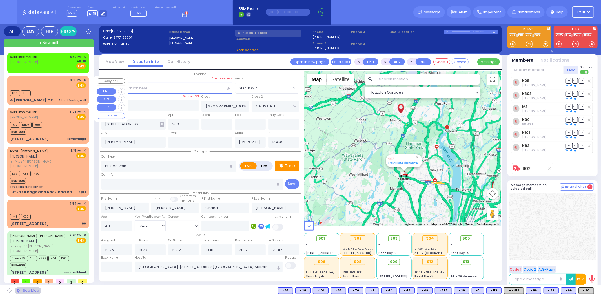
select select "SECTION 4"
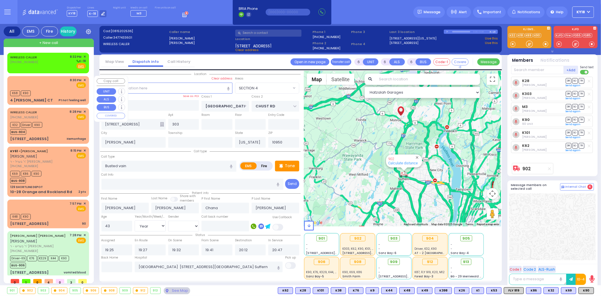
select select
radio input "true"
select select "Year"
select select "[DEMOGRAPHIC_DATA]"
select select "Hatzalah Garages"
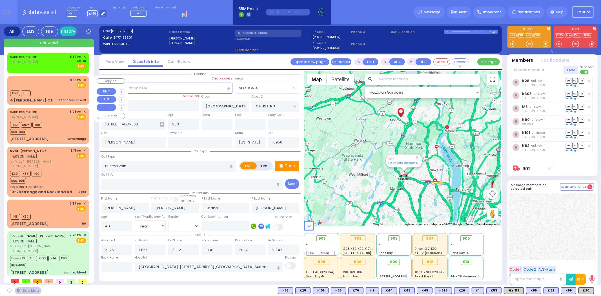
select select "SECTION 4"
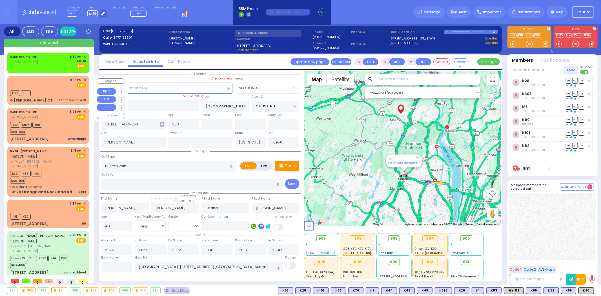
select select
radio input "true"
select select "Year"
select select "[DEMOGRAPHIC_DATA]"
select select "Hatzalah Garages"
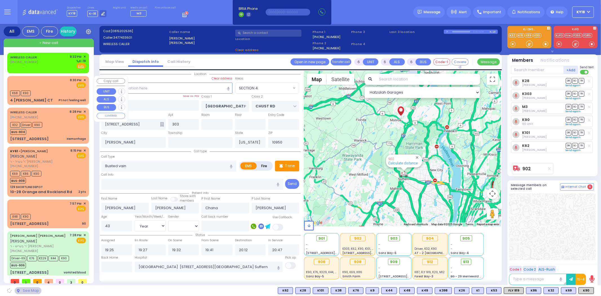
select select "SECTION 4"
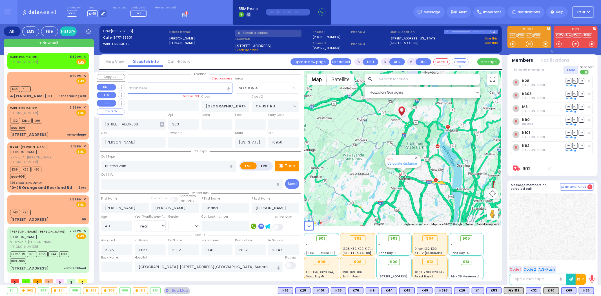
select select
radio input "true"
select select "Year"
select select "[DEMOGRAPHIC_DATA]"
select select "Hatzalah Garages"
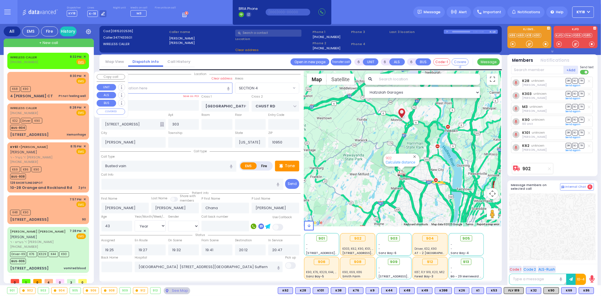
select select "SECTION 4"
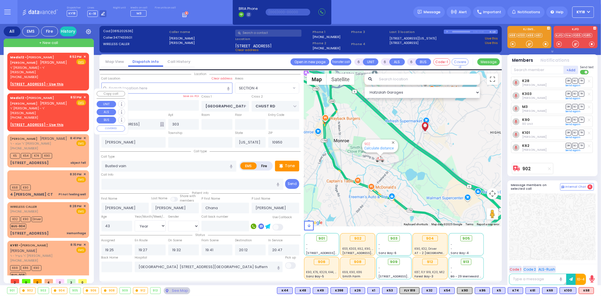
select select
radio input "true"
select select "Year"
select select "[DEMOGRAPHIC_DATA]"
select select "Hatzalah Garages"
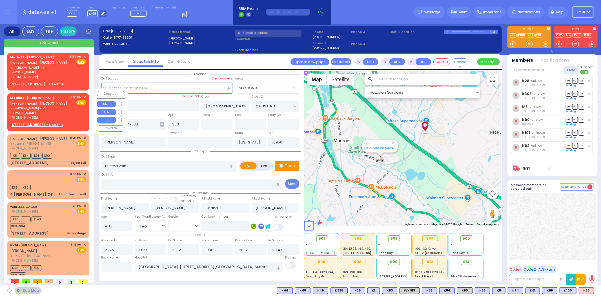
select select
radio input "true"
select select "Year"
select select "[DEMOGRAPHIC_DATA]"
select select "Hatzalah Garages"
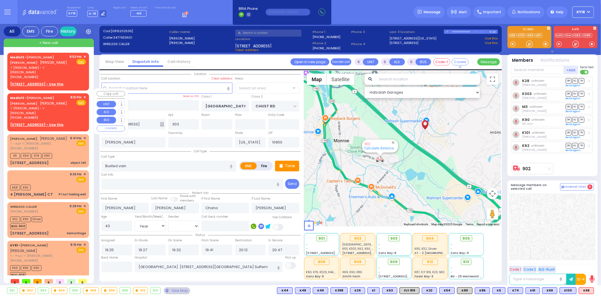
select select "SECTION 4"
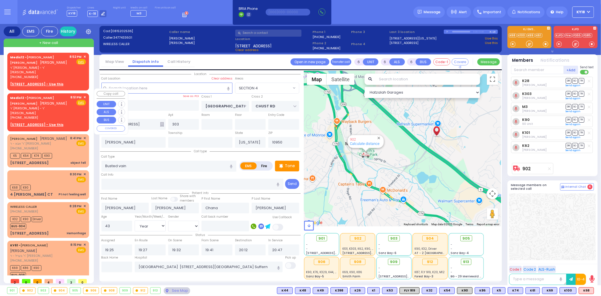
select select
radio input "true"
select select "Year"
select select "[DEMOGRAPHIC_DATA]"
select select "Hatzalah Garages"
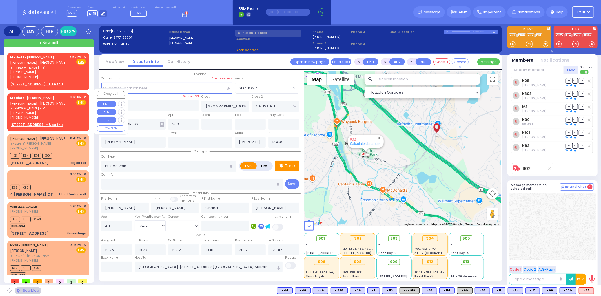
select select "SECTION 4"
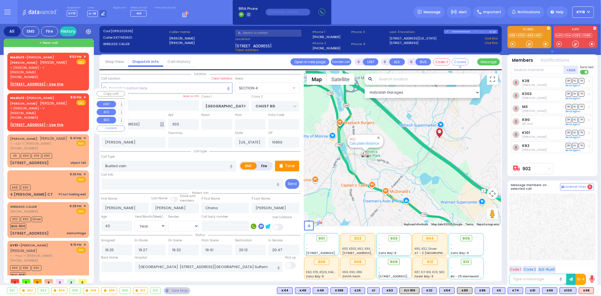
select select
radio input "true"
select select "Year"
select select "[DEMOGRAPHIC_DATA]"
select select "Hatzalah Garages"
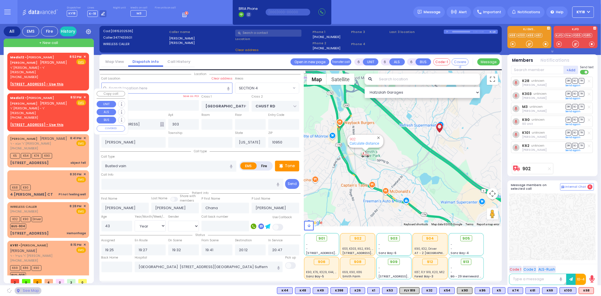
select select "SECTION 4"
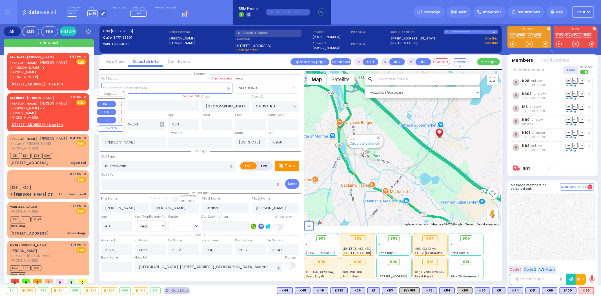
select select
radio input "true"
select select "Year"
select select "[DEMOGRAPHIC_DATA]"
select select "SECTION 4"
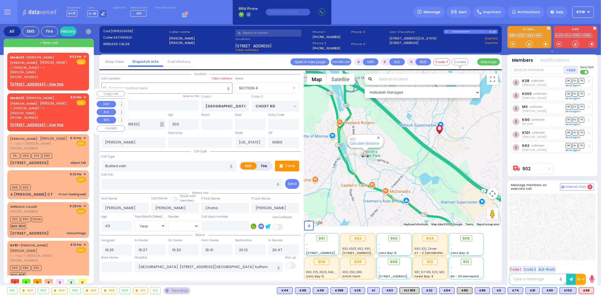
select select "Hatzalah Garages"
select select
radio input "true"
select select "Year"
select select "[DEMOGRAPHIC_DATA]"
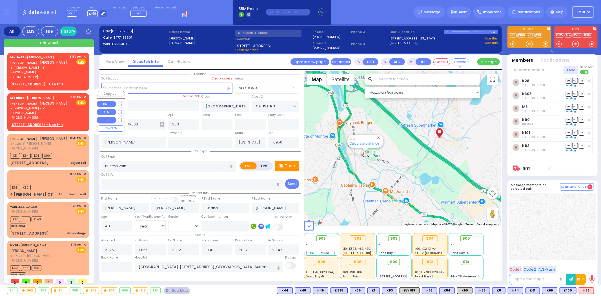
select select "Hatzalah Garages"
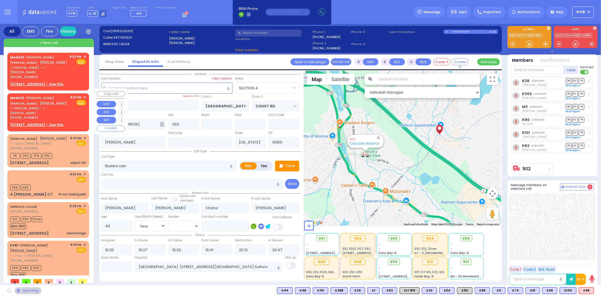
select select "SECTION 4"
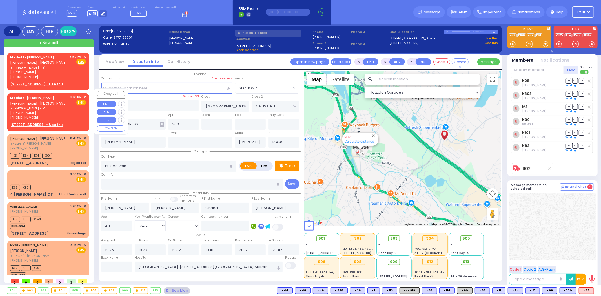
select select
radio input "true"
select select "Year"
select select "[DEMOGRAPHIC_DATA]"
select select "Hatzalah Garages"
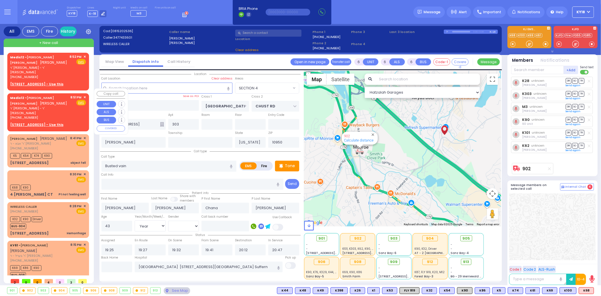
select select "SECTION 4"
